Goal: Task Accomplishment & Management: Manage account settings

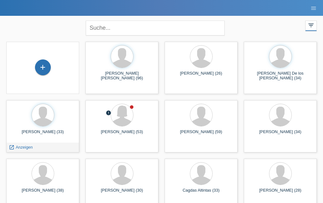
click at [22, 148] on span "Anzeigen" at bounding box center [24, 147] width 17 height 5
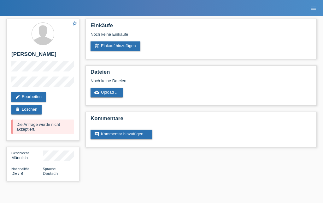
click at [21, 110] on link "delete Löschen" at bounding box center [26, 109] width 30 height 9
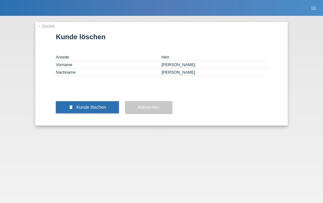
click at [88, 110] on span "Kunde löschen" at bounding box center [91, 107] width 30 height 5
